Goal: Check status: Check status

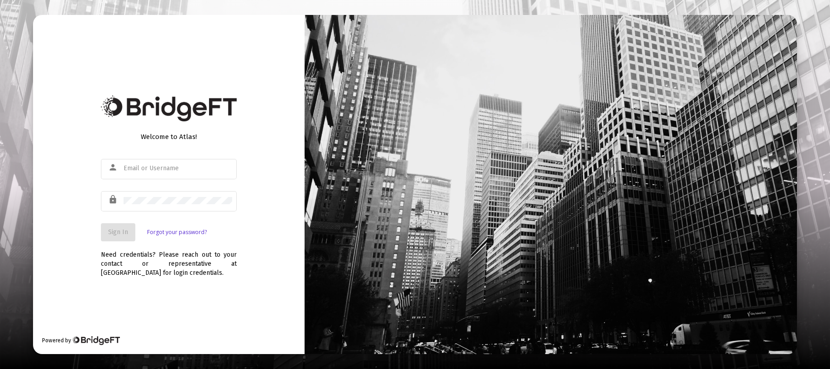
type input "[EMAIL_ADDRESS][DOMAIN_NAME]"
click at [114, 231] on span "Sign In" at bounding box center [118, 232] width 20 height 8
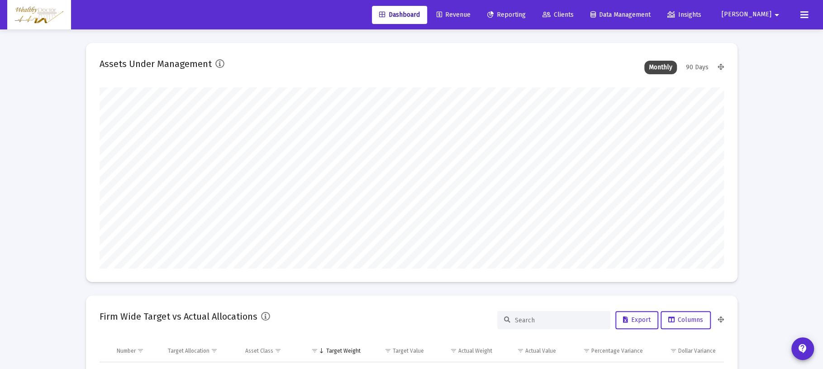
scroll to position [181, 625]
type input "[DATE]"
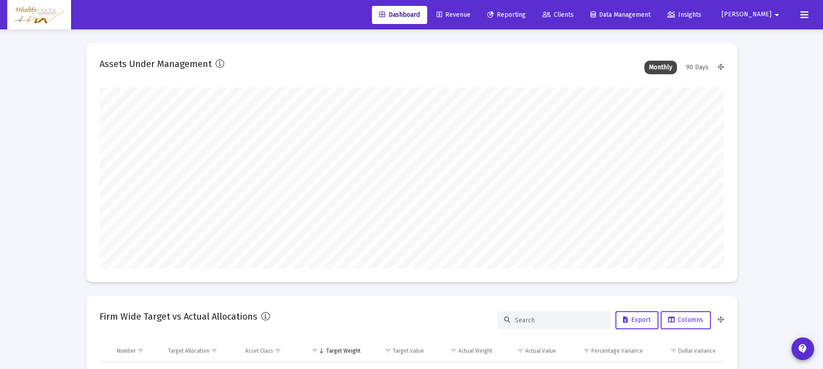
click at [526, 15] on span "Reporting" at bounding box center [507, 15] width 38 height 8
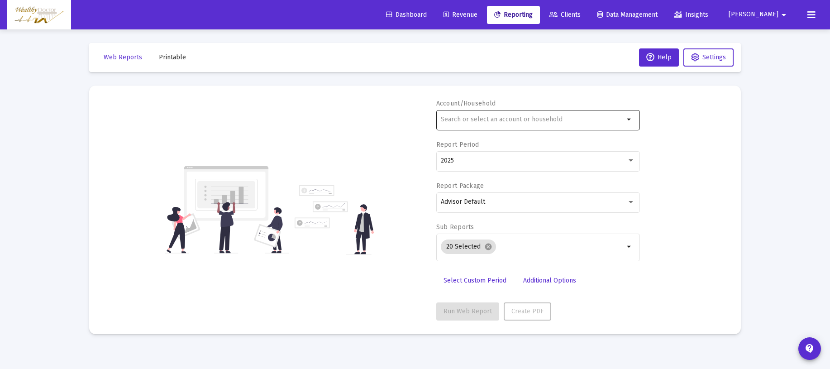
click at [502, 119] on input "text" at bounding box center [532, 119] width 183 height 7
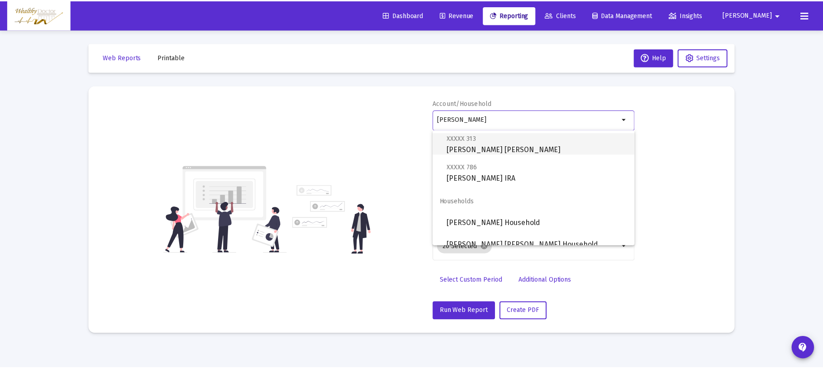
scroll to position [80, 0]
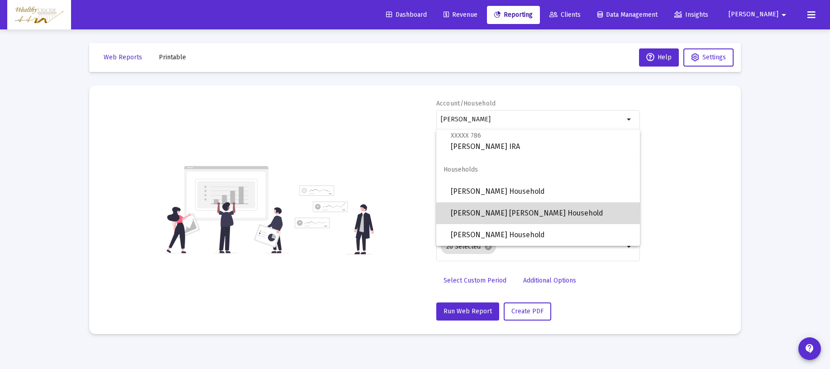
click at [556, 214] on span "[PERSON_NAME] [PERSON_NAME] Household" at bounding box center [542, 213] width 182 height 22
type input "[PERSON_NAME] [PERSON_NAME] Household"
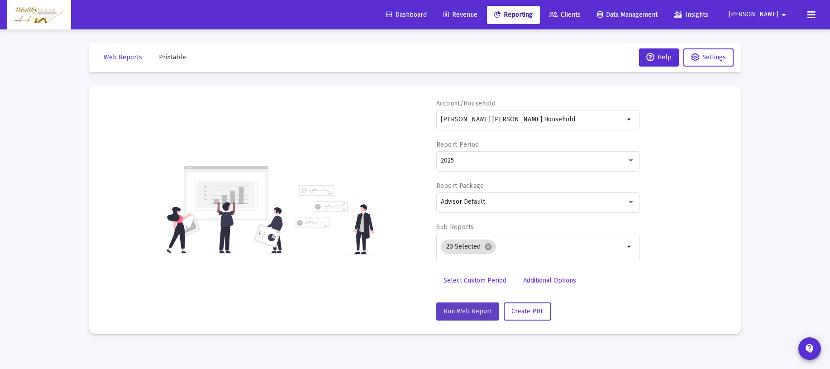
click at [469, 309] on span "Run Web Report" at bounding box center [468, 311] width 48 height 8
select select "View all"
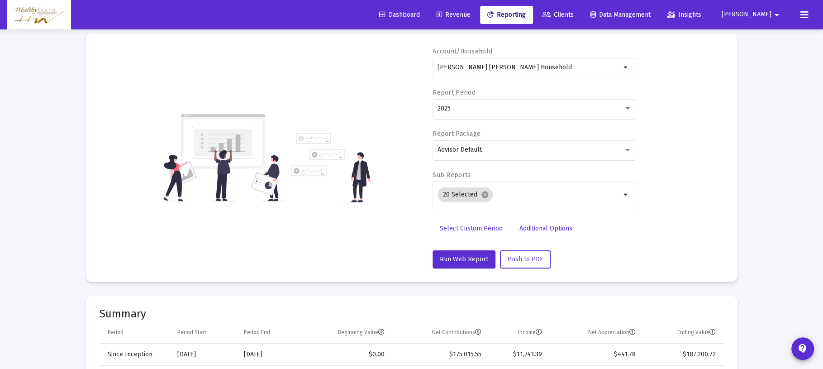
scroll to position [0, 0]
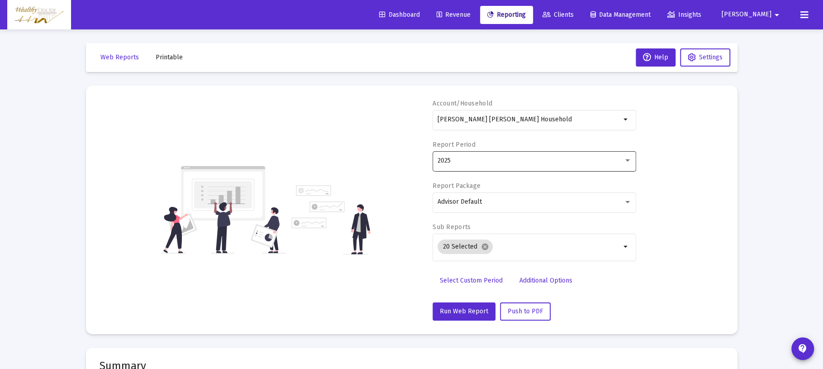
click at [626, 161] on div at bounding box center [628, 160] width 5 height 2
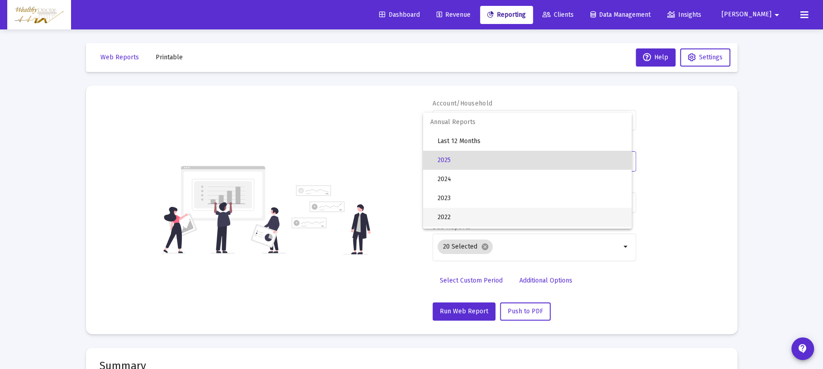
click at [579, 214] on span "2022" at bounding box center [531, 217] width 187 height 19
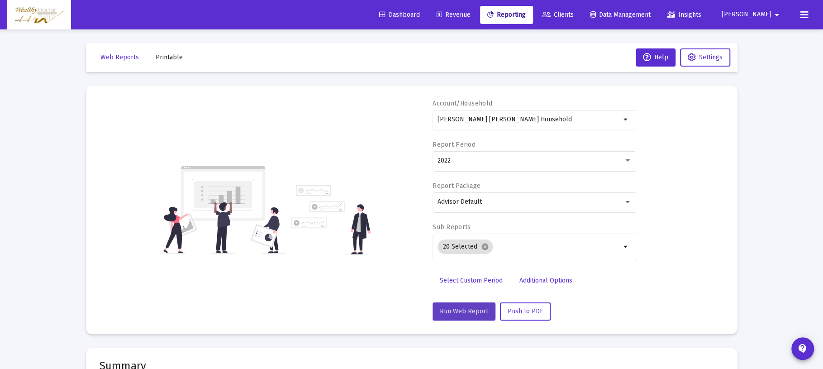
click at [468, 308] on span "Run Web Report" at bounding box center [464, 311] width 48 height 8
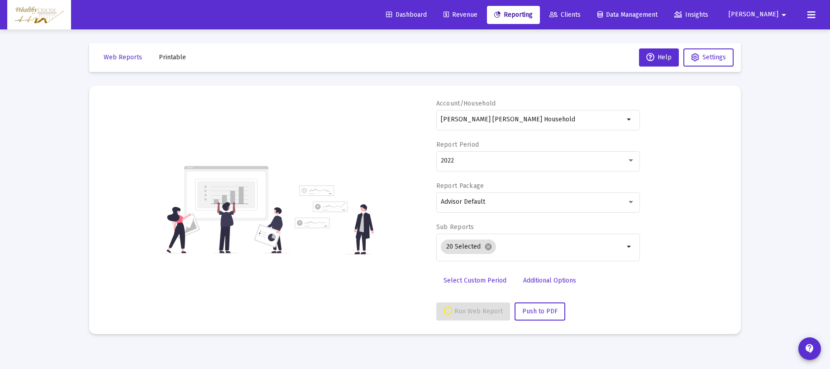
select select "View 1 year"
